Goal: Information Seeking & Learning: Learn about a topic

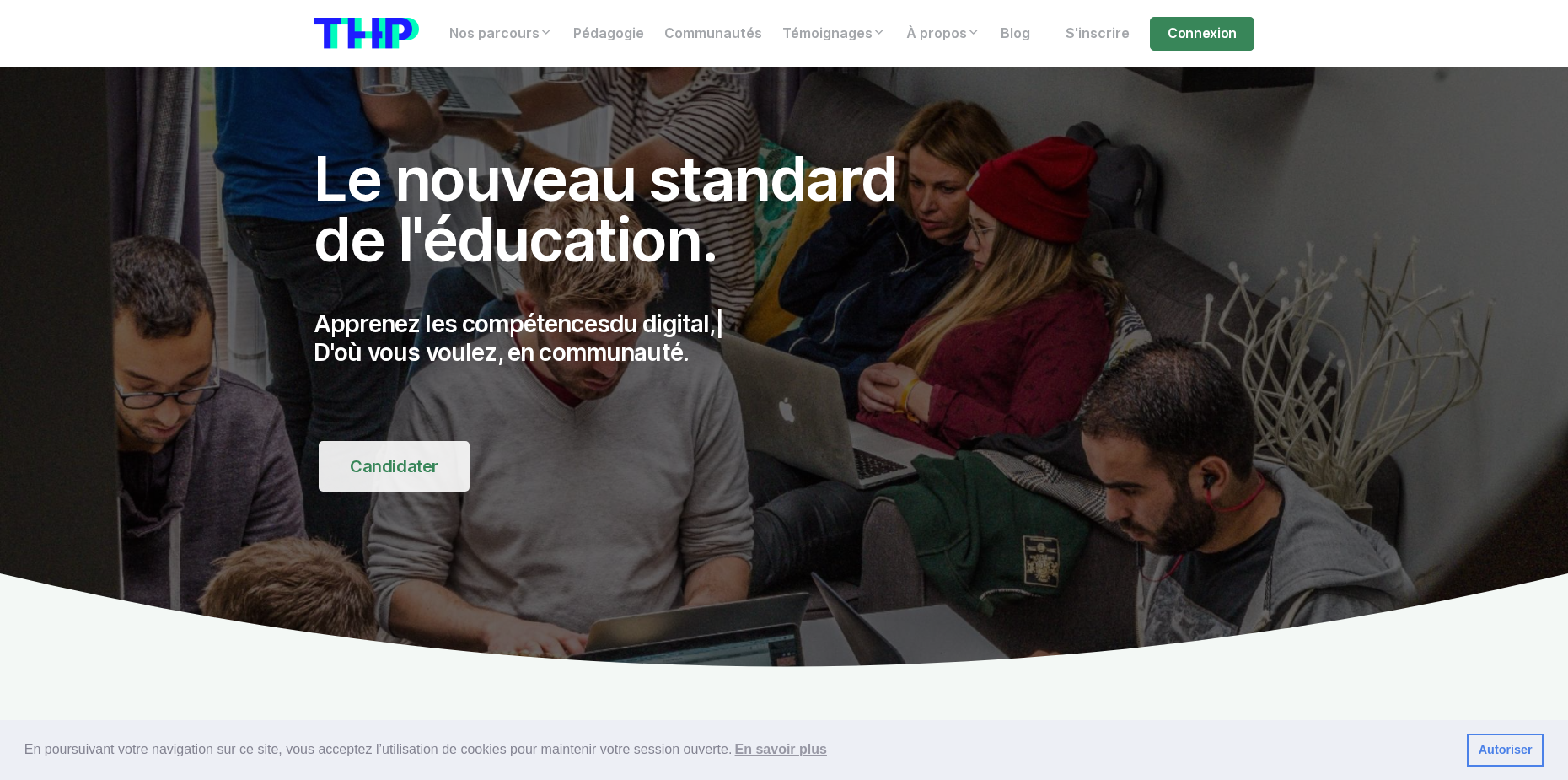
click at [390, 467] on link "Candidater" at bounding box center [394, 466] width 151 height 51
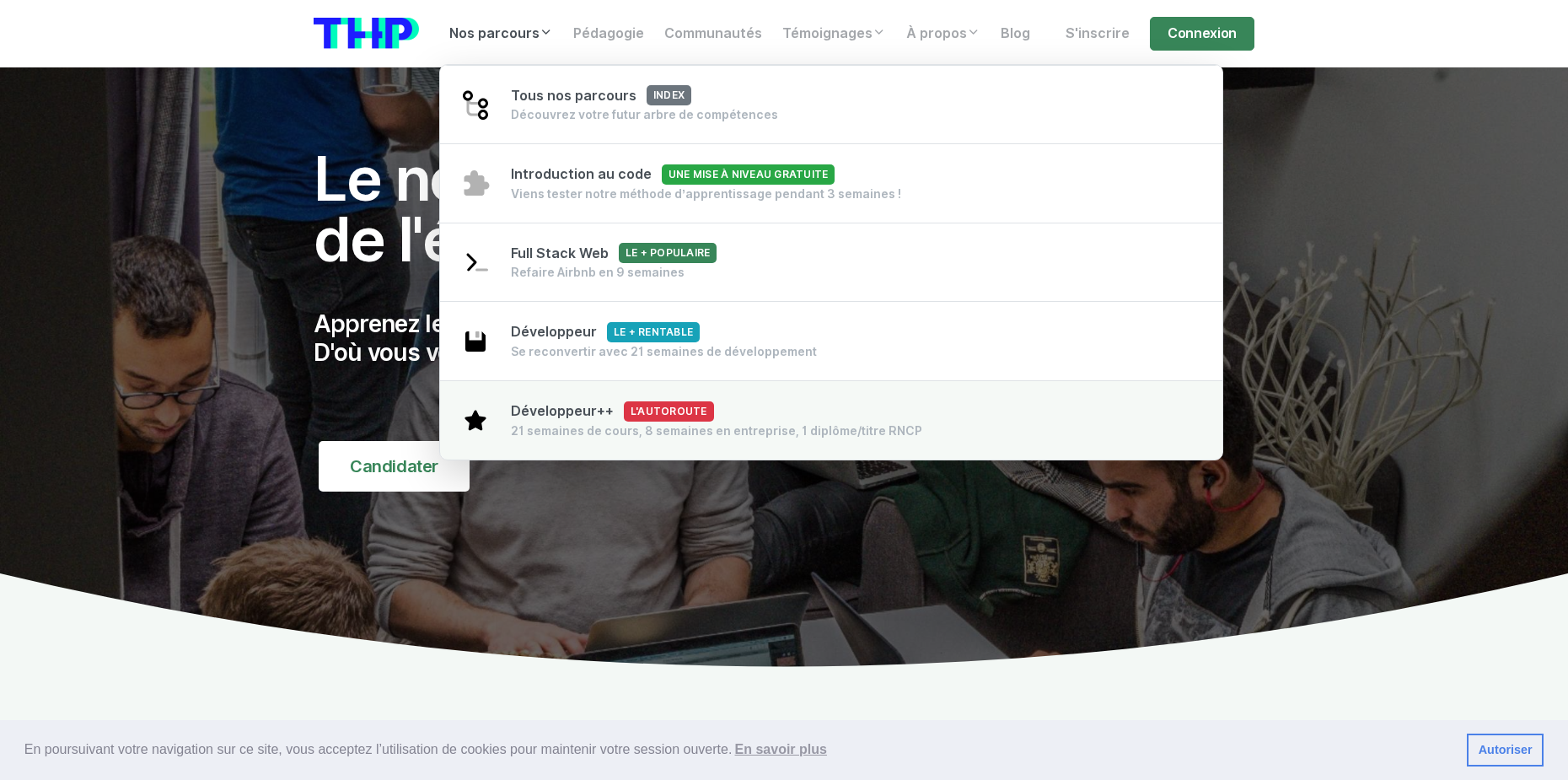
click at [589, 429] on div "21 semaines de cours, 8 semaines en entreprise, 1 diplôme/titre RNCP" at bounding box center [716, 430] width 411 height 17
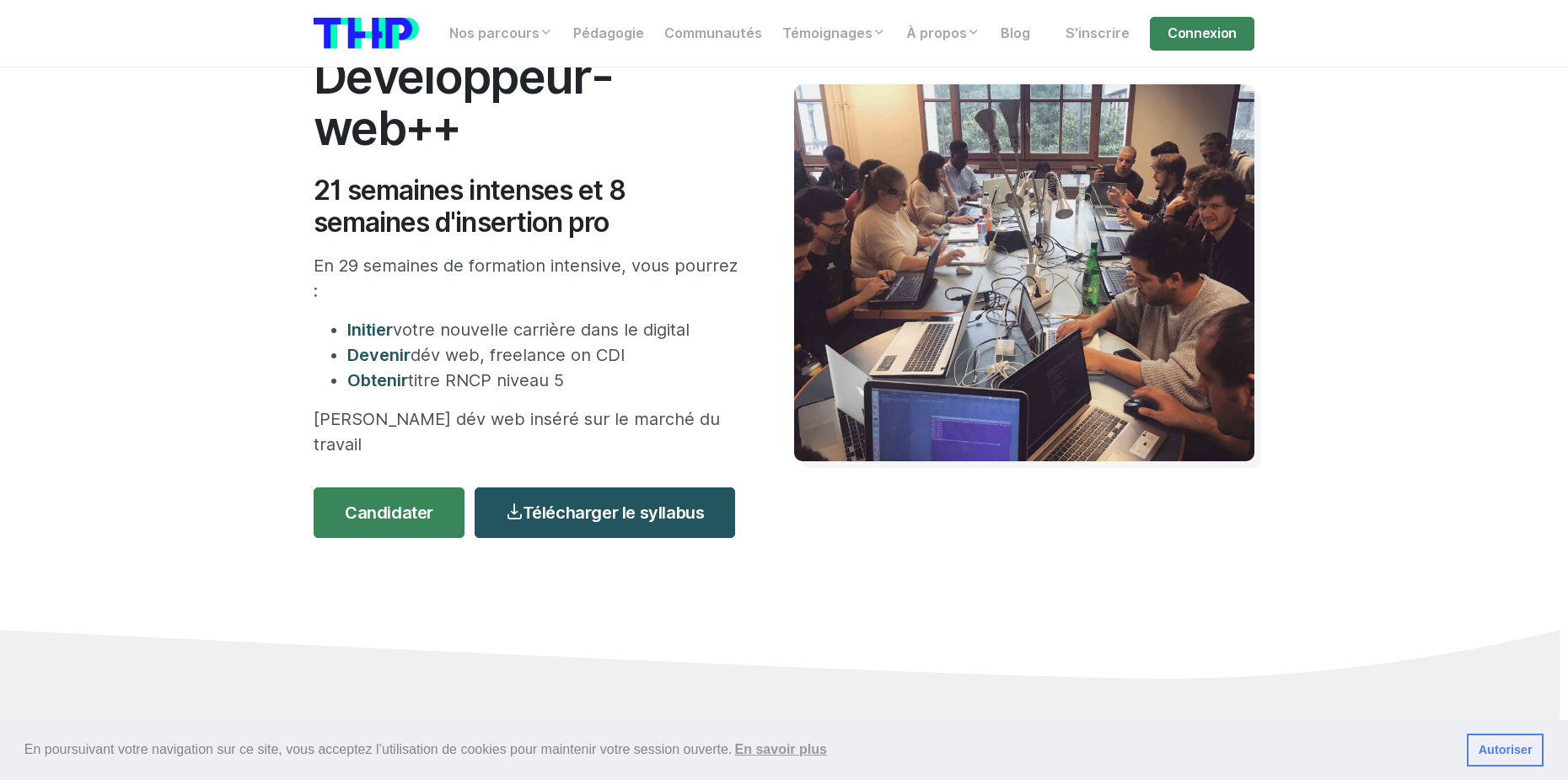
scroll to position [169, 0]
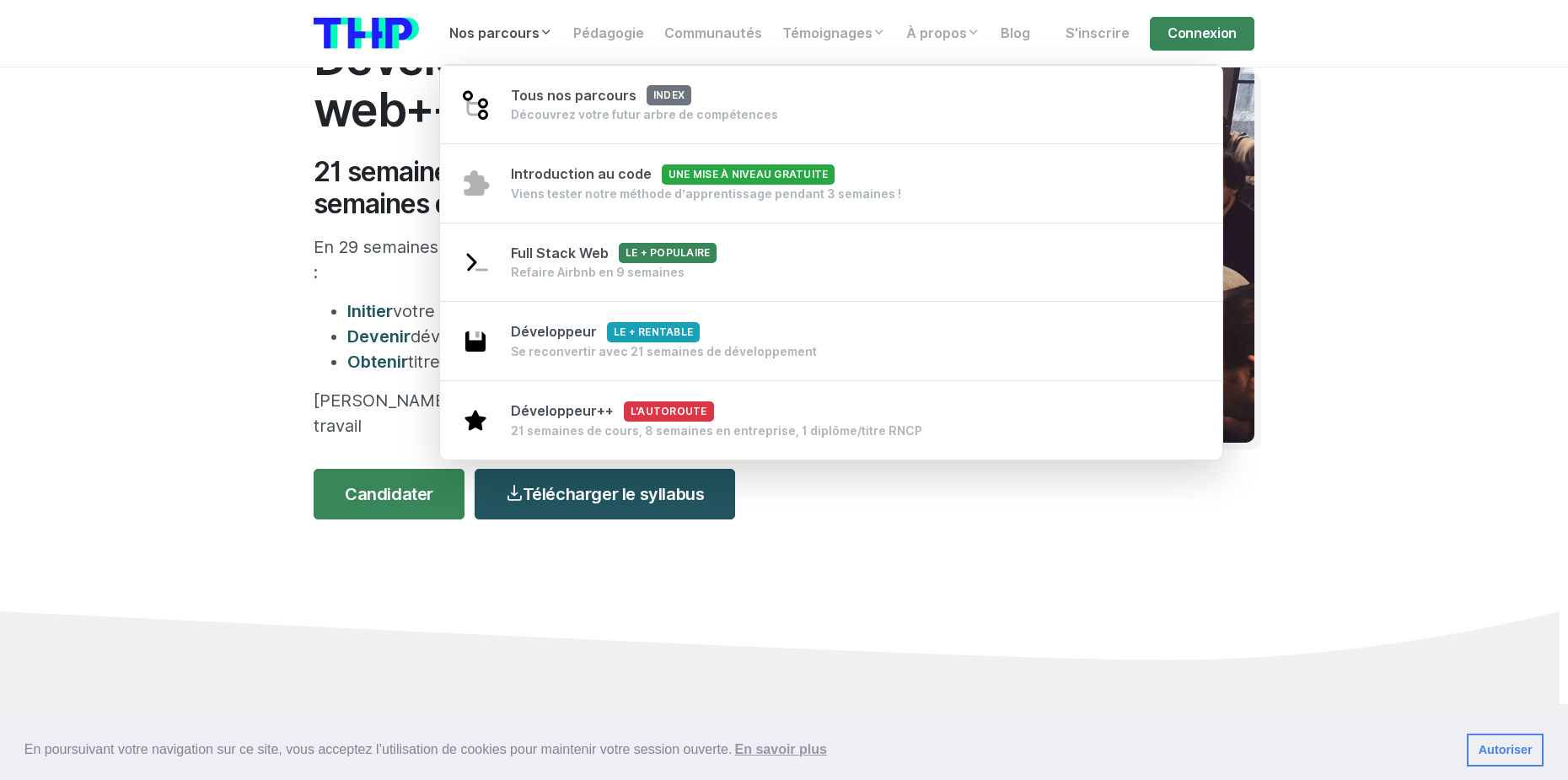
click at [532, 46] on link "Nos parcours" at bounding box center [501, 34] width 123 height 34
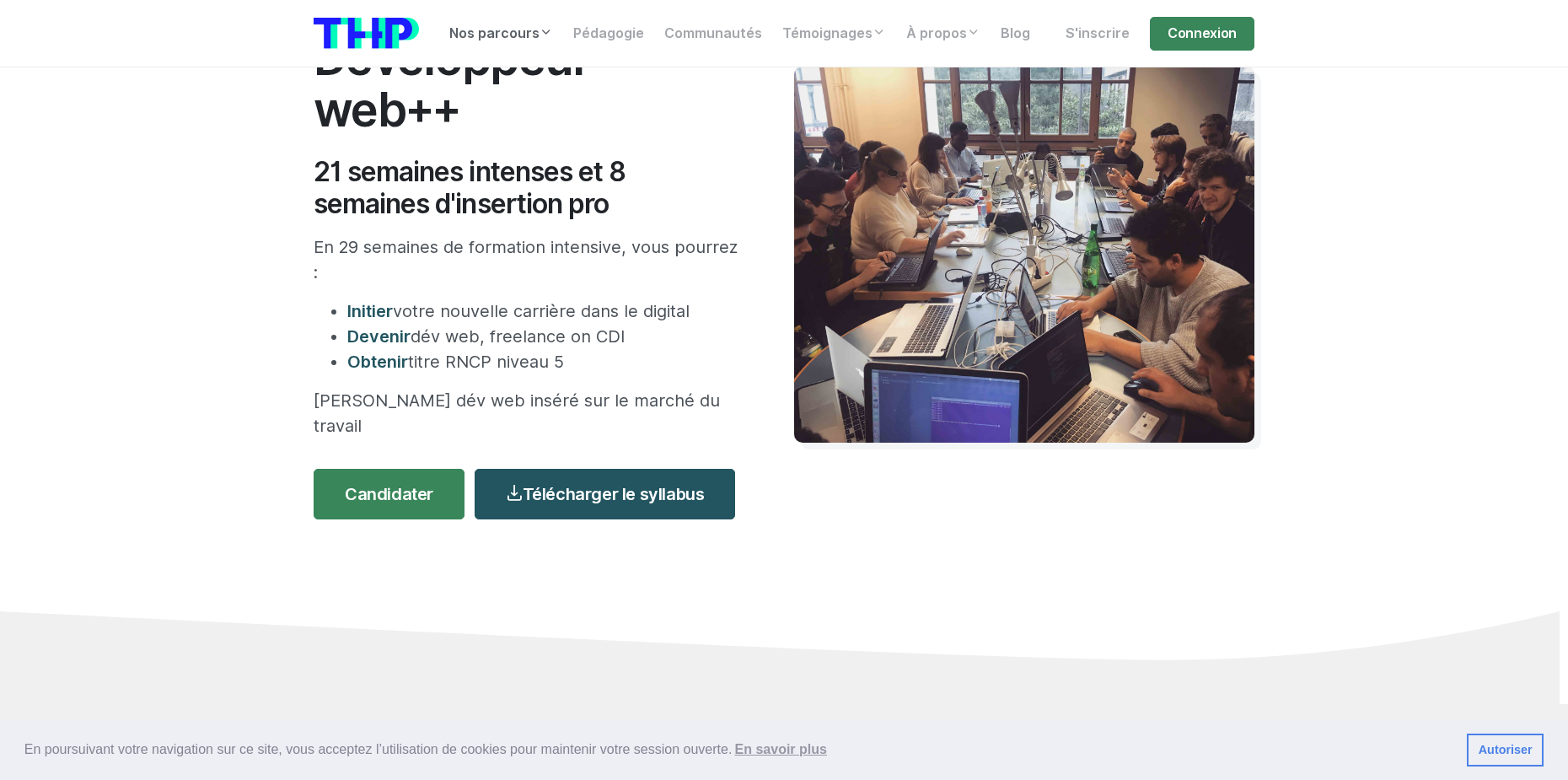
click at [540, 40] on link "Nos parcours" at bounding box center [501, 34] width 123 height 34
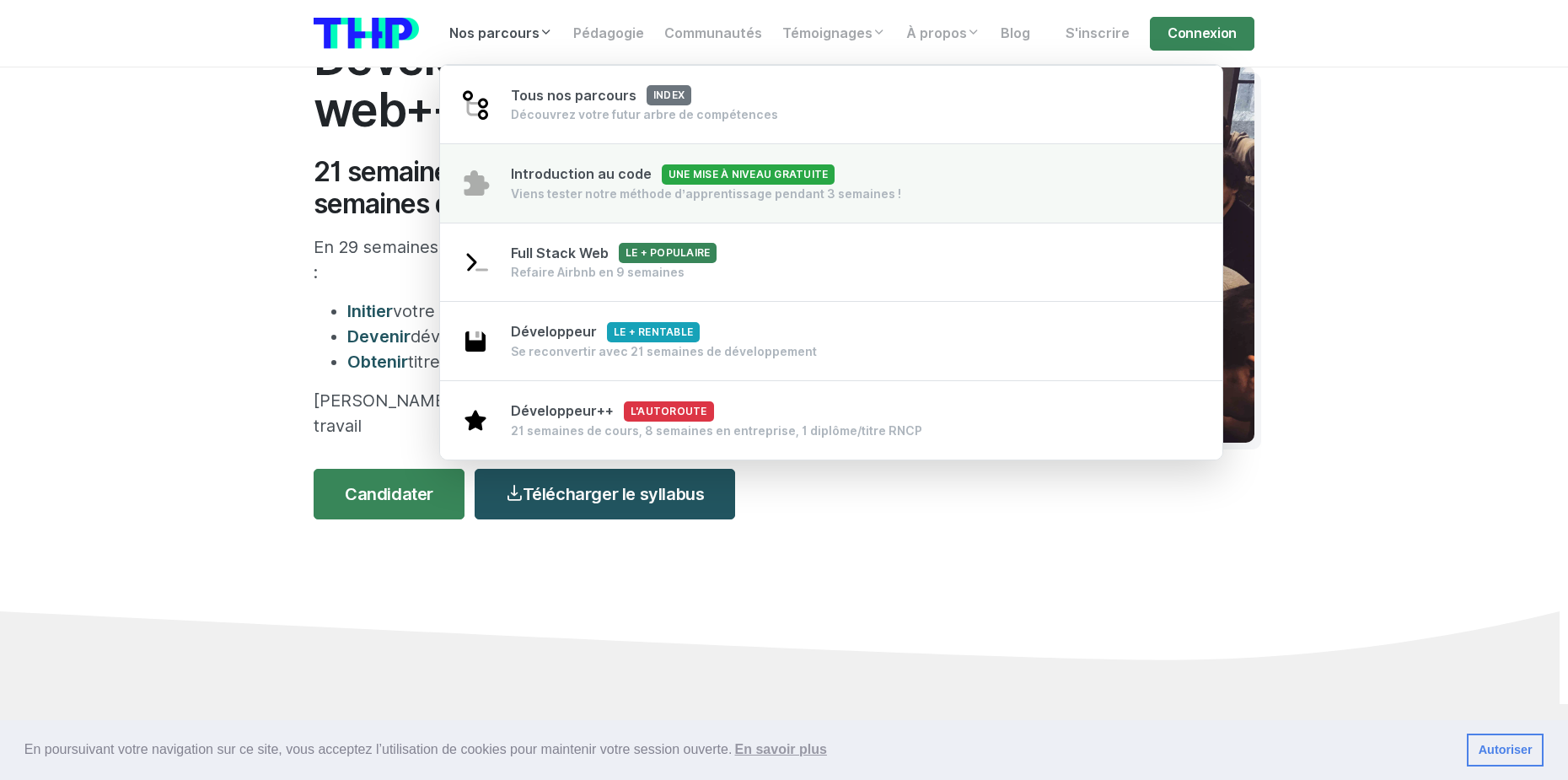
click at [737, 175] on span "Une mise à niveau gratuite" at bounding box center [748, 174] width 173 height 20
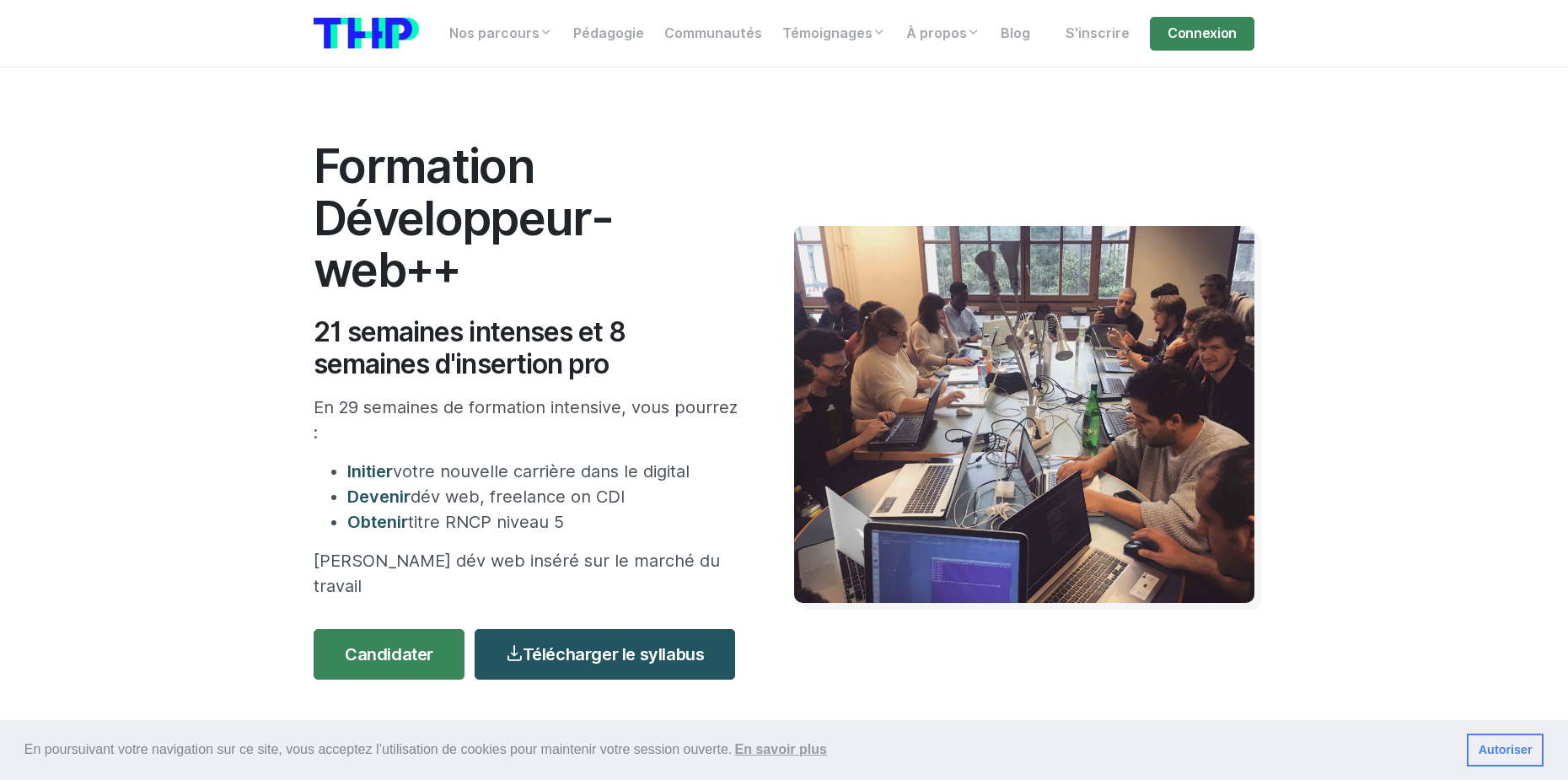
scroll to position [0, 0]
